Goal: Information Seeking & Learning: Find contact information

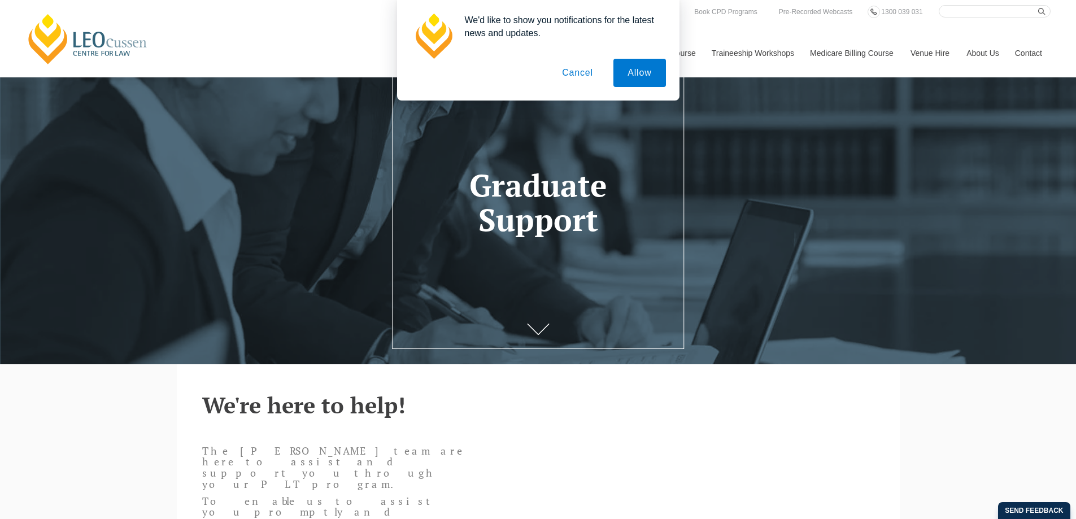
click at [646, 63] on button "Allow" at bounding box center [639, 73] width 52 height 28
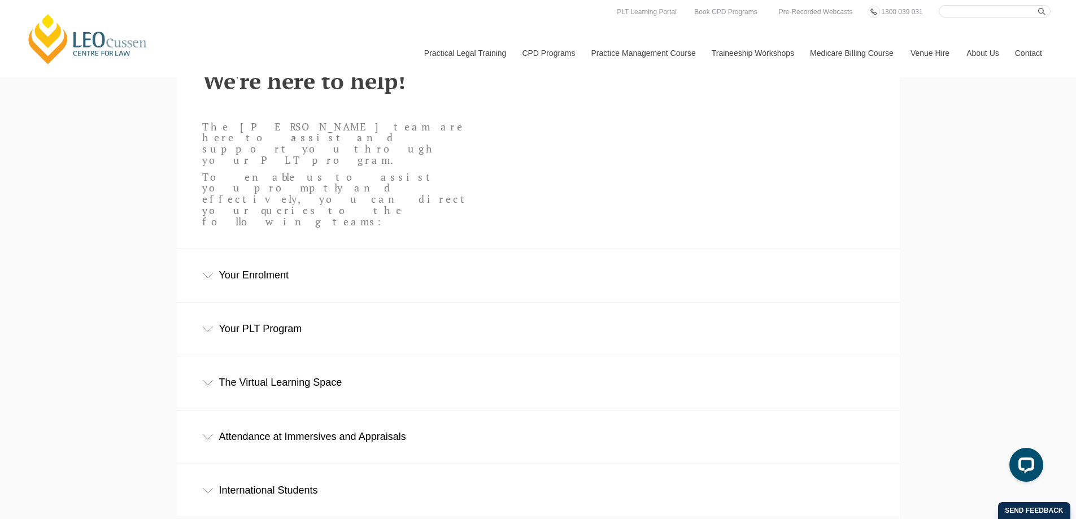
scroll to position [270, 0]
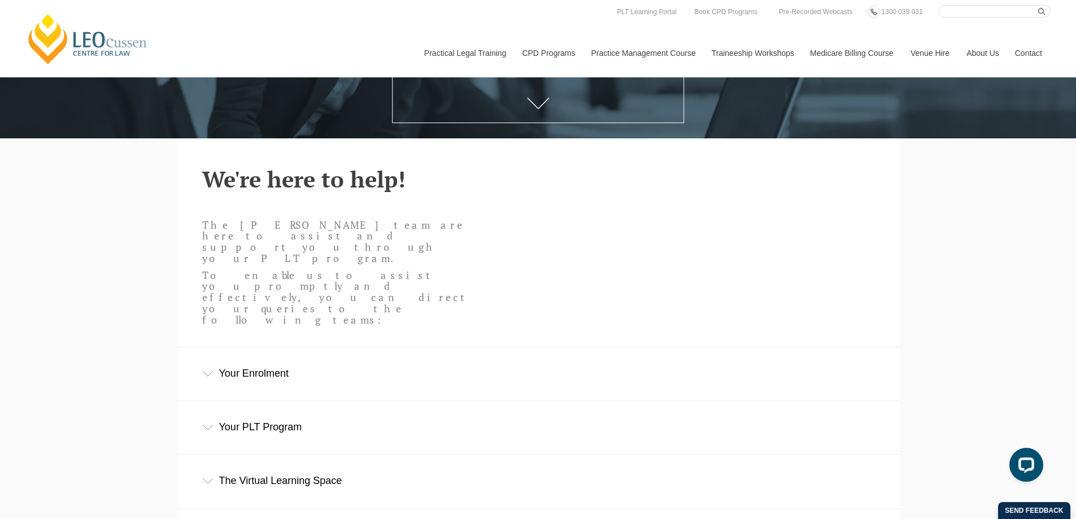
click at [303, 401] on div "Your PLT Program" at bounding box center [538, 427] width 723 height 53
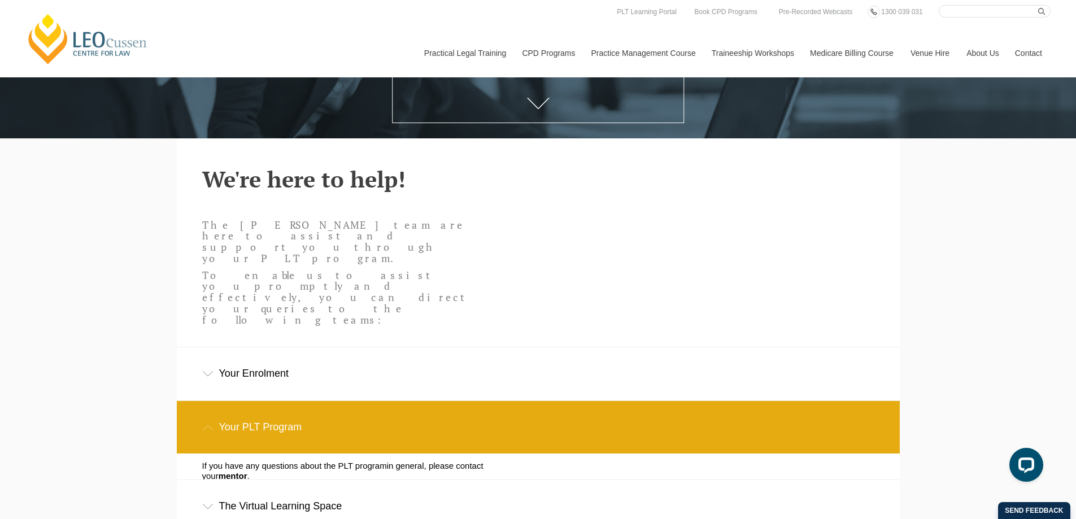
click at [298, 347] on div "Your Enrolment" at bounding box center [538, 373] width 723 height 53
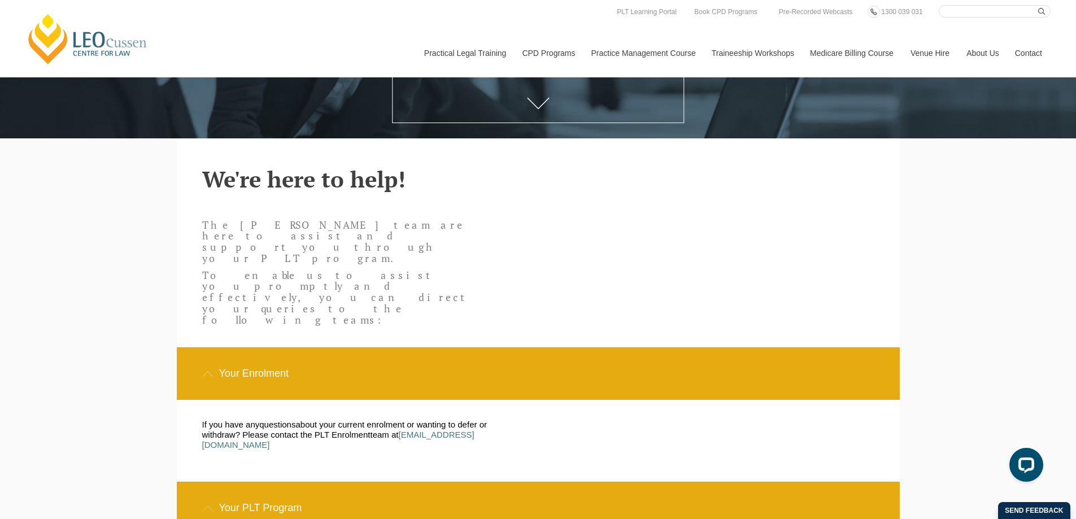
drag, startPoint x: 535, startPoint y: 384, endPoint x: 294, endPoint y: 399, distance: 241.0
click at [294, 400] on div "If you have any question s about your current enrolment or wanting to defer or …" at bounding box center [530, 440] width 672 height 81
click at [363, 420] on div "If you have any question s about your current enrolment or wanting to defer or …" at bounding box center [362, 441] width 336 height 42
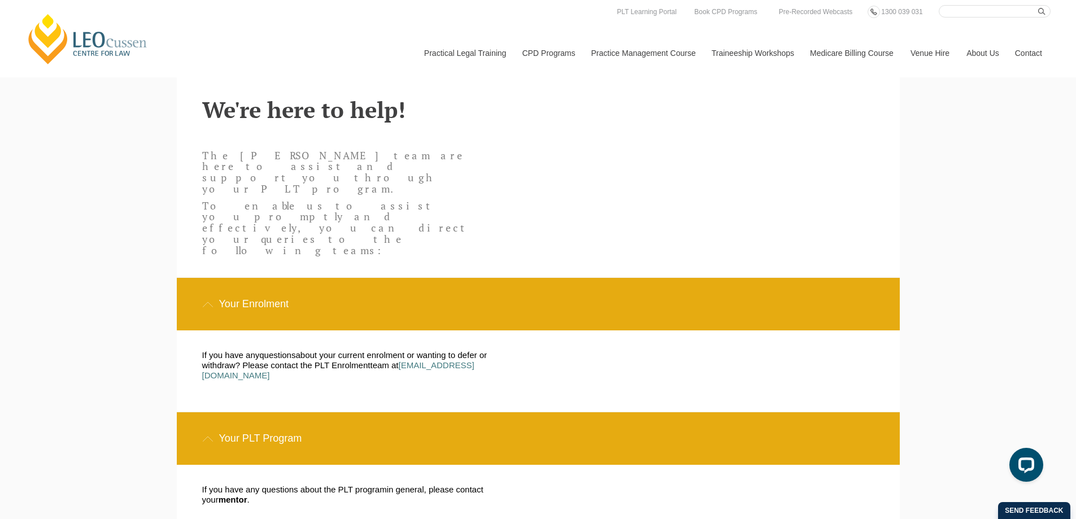
scroll to position [440, 0]
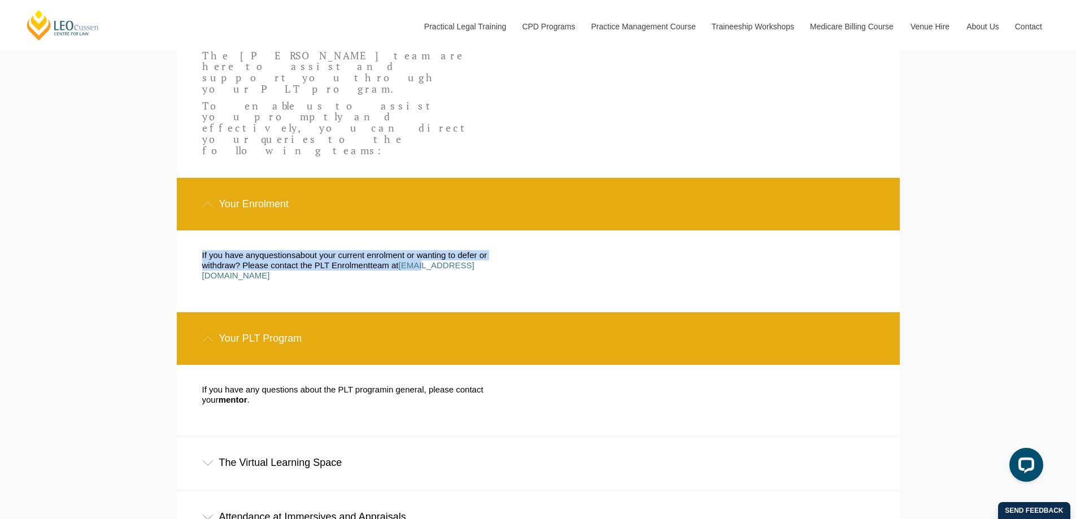
drag, startPoint x: 530, startPoint y: 213, endPoint x: 408, endPoint y: 228, distance: 122.8
click at [420, 230] on div "If you have any question s about your current enrolment or wanting to defer or …" at bounding box center [530, 270] width 672 height 81
click at [393, 250] on div "If you have any question s about your current enrolment or wanting to defer or …" at bounding box center [362, 271] width 336 height 42
click at [311, 260] on span "lease contact the PLT Enrolment" at bounding box center [309, 265] width 122 height 10
drag, startPoint x: 528, startPoint y: 212, endPoint x: 403, endPoint y: 215, distance: 125.4
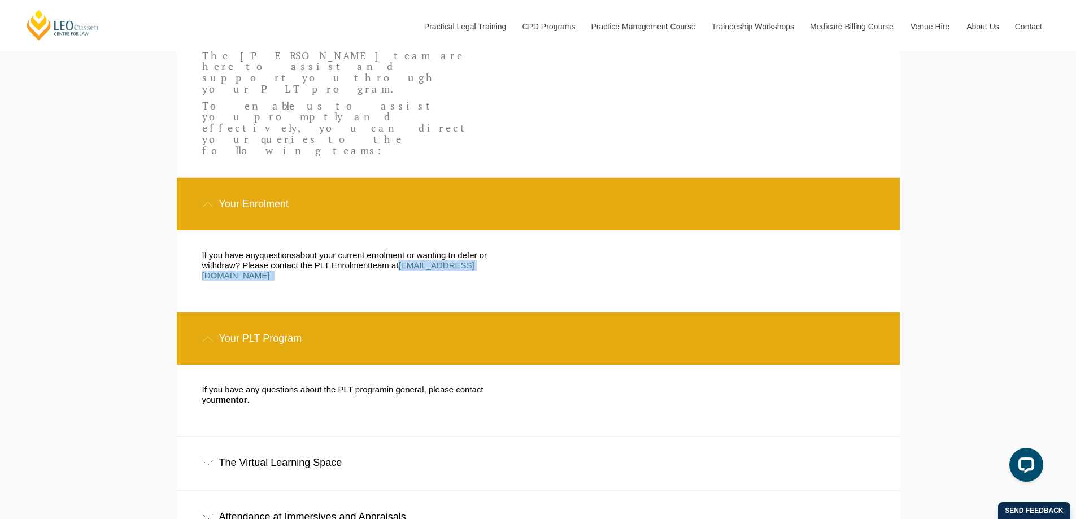
click at [403, 250] on div "If you have any question s about your current enrolment or wanting to defer or …" at bounding box center [362, 271] width 336 height 42
copy p "[EMAIL_ADDRESS][DOMAIN_NAME]"
